Goal: Navigation & Orientation: Find specific page/section

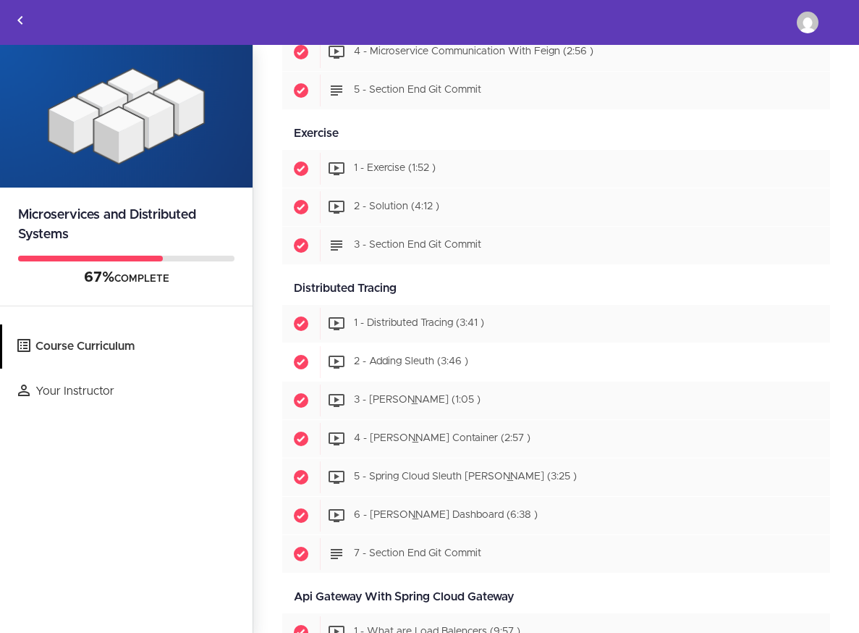
scroll to position [1657, 0]
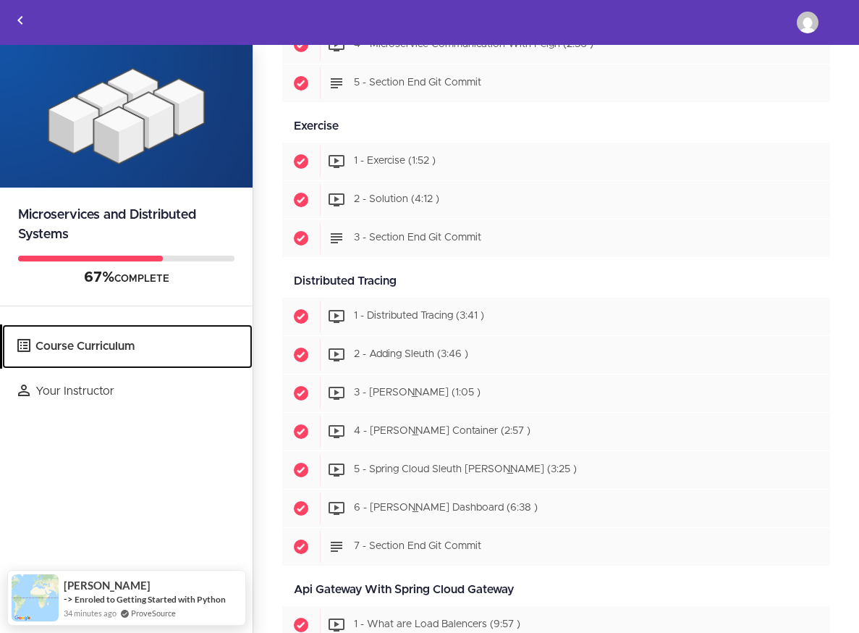
click at [101, 342] on link "Course Curriculum" at bounding box center [127, 346] width 250 height 44
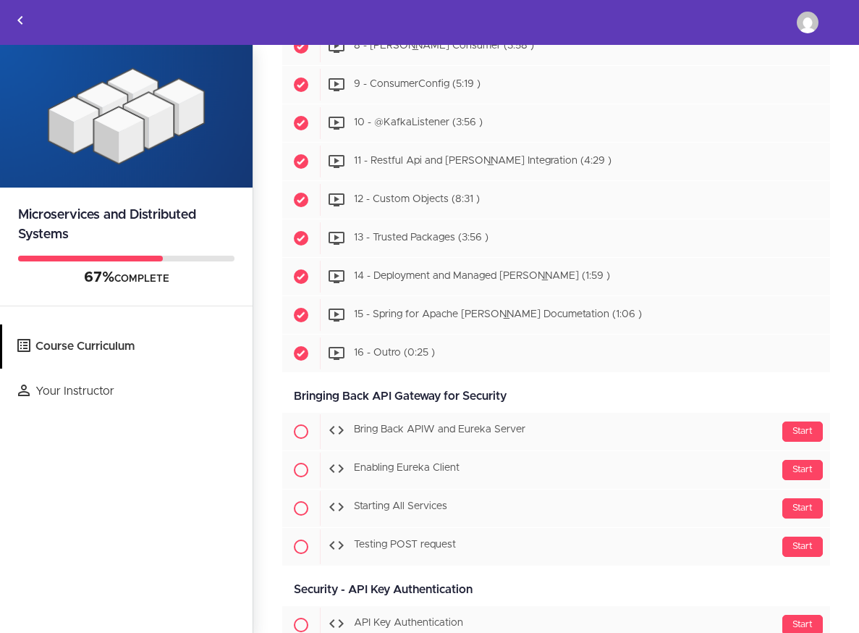
scroll to position [7617, 0]
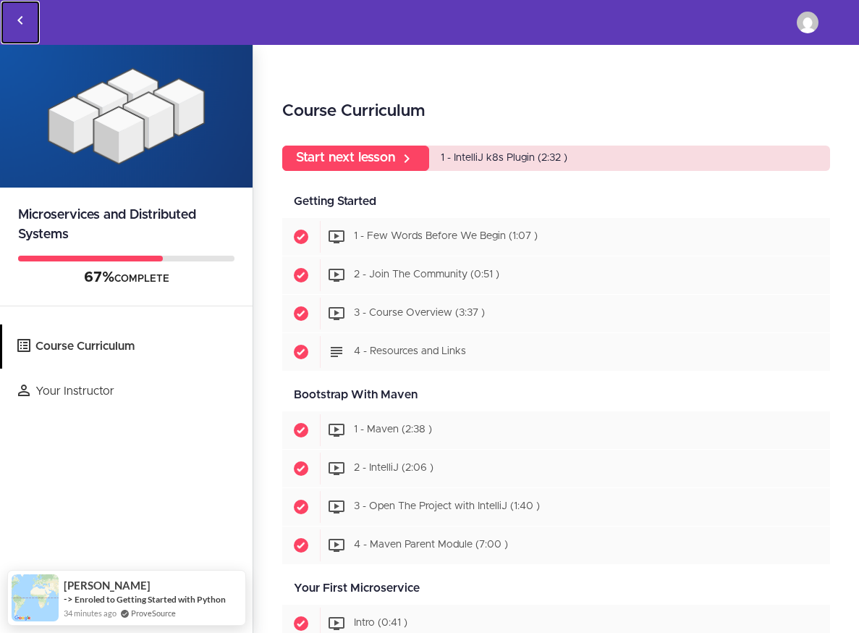
click at [18, 15] on icon "Back to courses" at bounding box center [20, 20] width 17 height 17
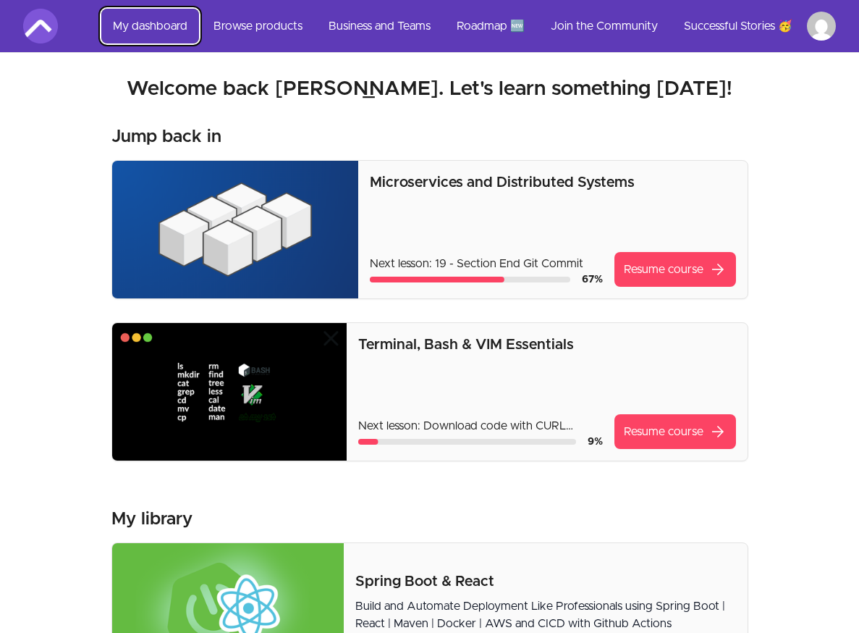
click at [140, 30] on link "My dashboard" at bounding box center [150, 26] width 98 height 35
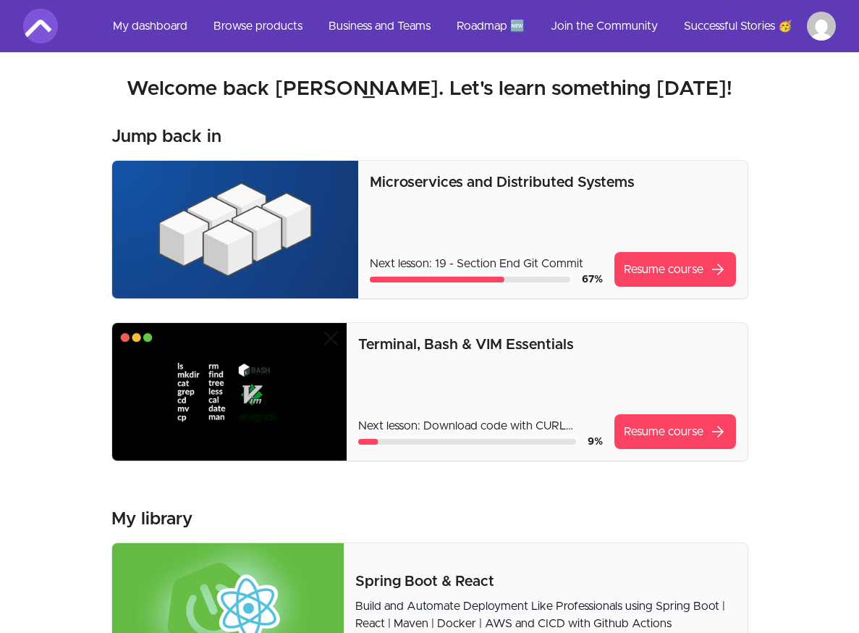
click at [33, 31] on img at bounding box center [40, 26] width 35 height 35
click at [183, 26] on link "My dashboard" at bounding box center [150, 26] width 98 height 35
click at [250, 36] on link "Browse products" at bounding box center [258, 26] width 112 height 35
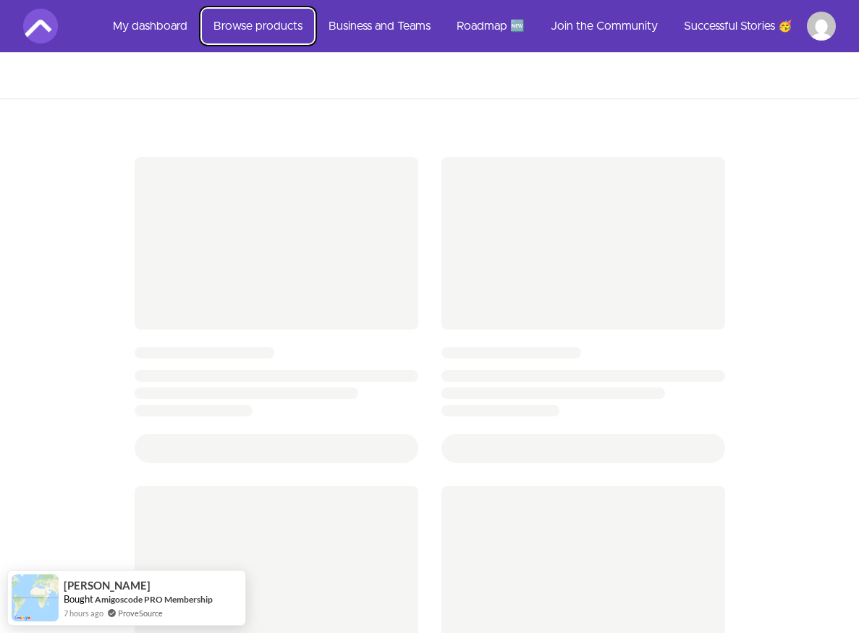
click at [262, 30] on link "Browse products" at bounding box center [258, 26] width 112 height 35
click at [433, 122] on section at bounding box center [429, 620] width 813 height 997
click at [289, 27] on link "Browse products" at bounding box center [258, 26] width 112 height 35
